Goal: Task Accomplishment & Management: Use online tool/utility

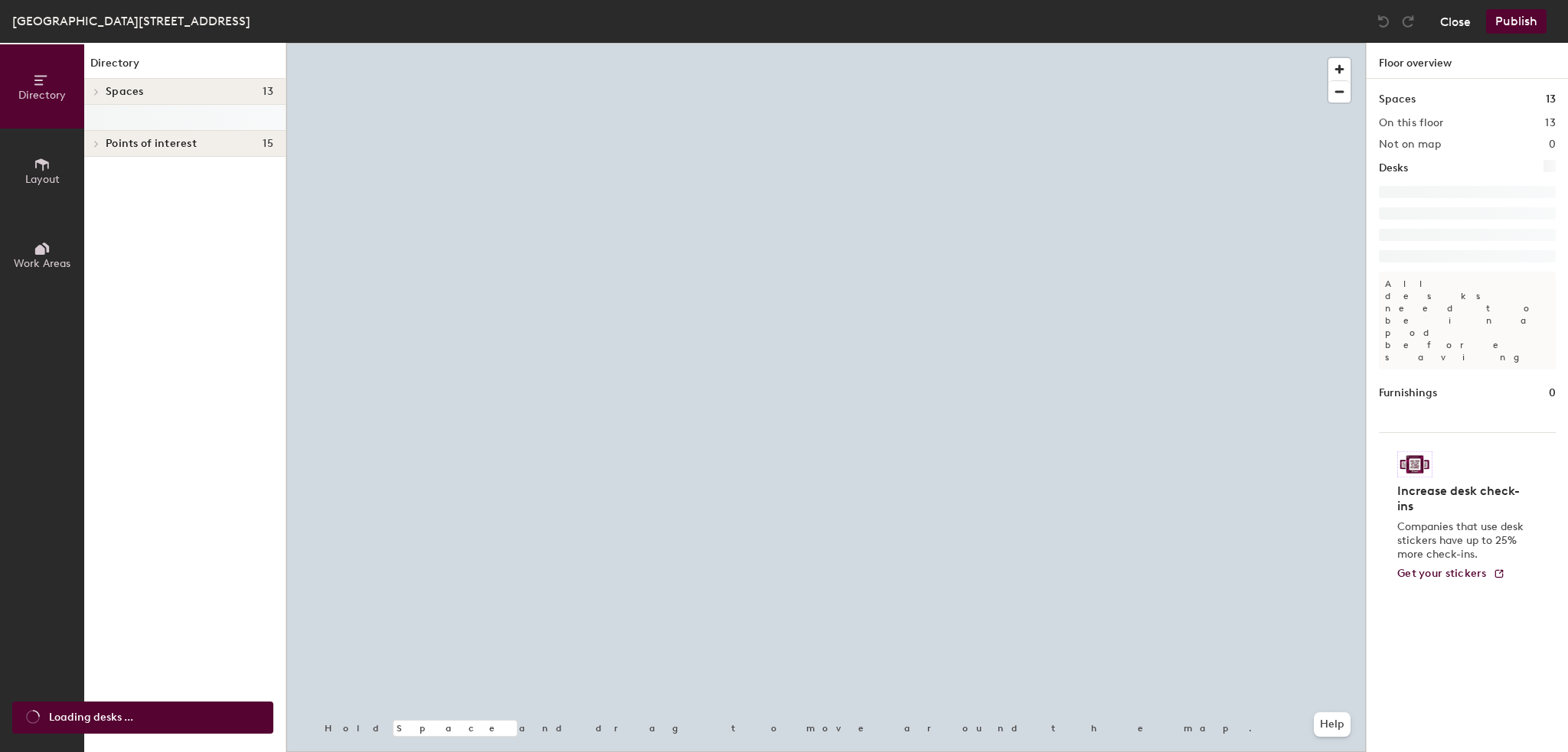
click at [1452, 21] on button "Close" at bounding box center [1455, 22] width 30 height 24
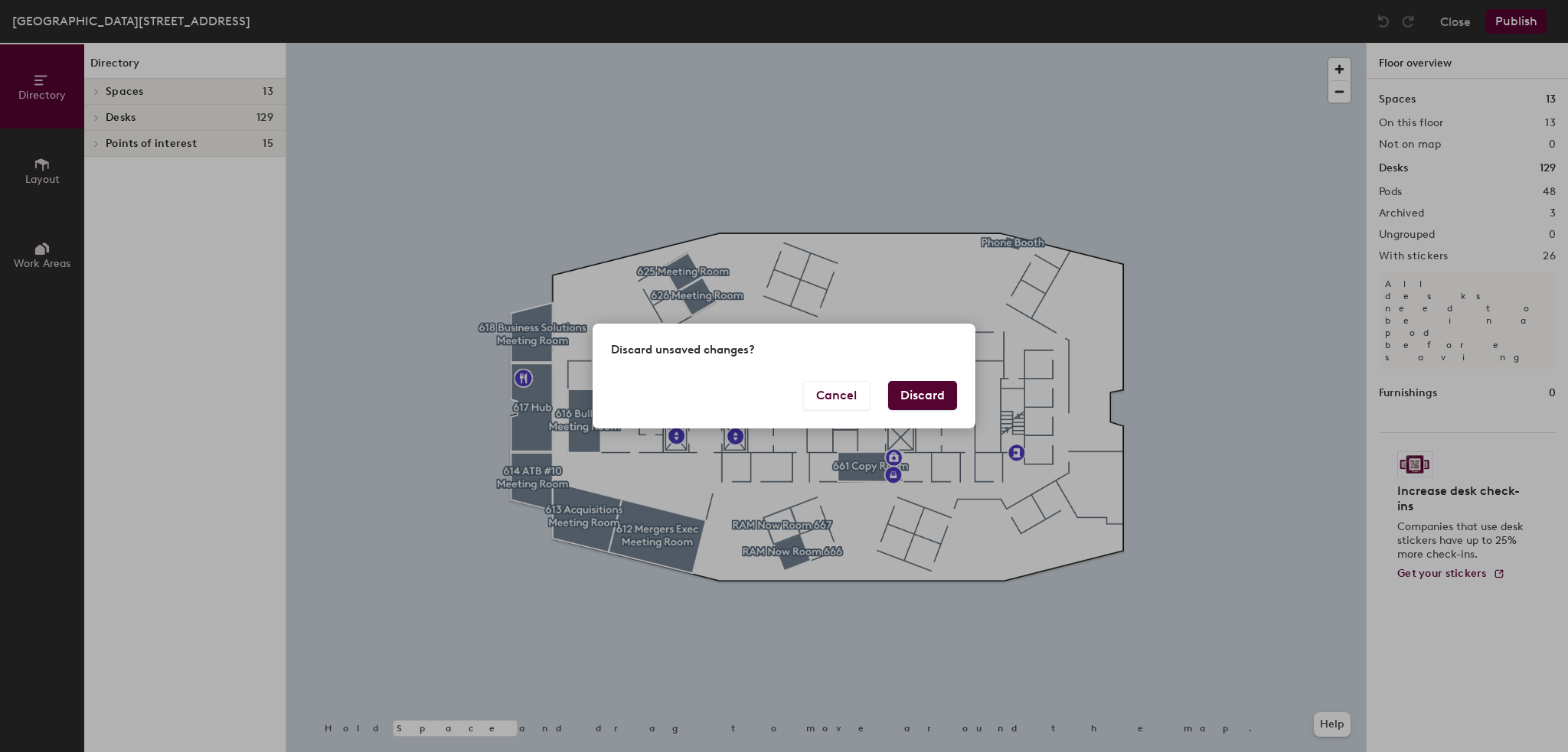
click at [906, 397] on button "Discard" at bounding box center [922, 395] width 69 height 29
